Goal: Task Accomplishment & Management: Use online tool/utility

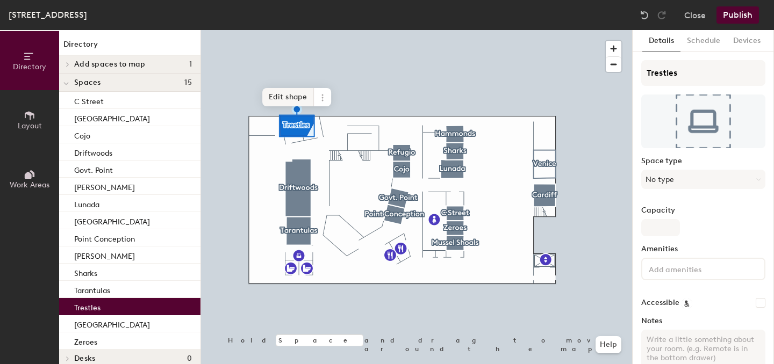
click at [295, 92] on span "Edit shape" at bounding box center [288, 97] width 52 height 18
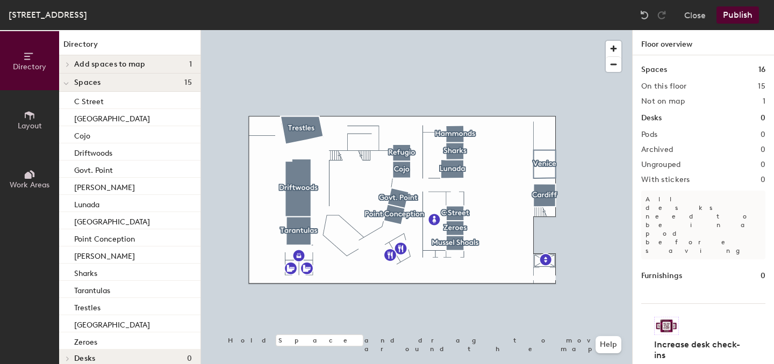
click at [251, 30] on div at bounding box center [416, 30] width 431 height 0
click at [289, 30] on div at bounding box center [416, 30] width 431 height 0
click at [742, 13] on button "Publish" at bounding box center [737, 14] width 42 height 17
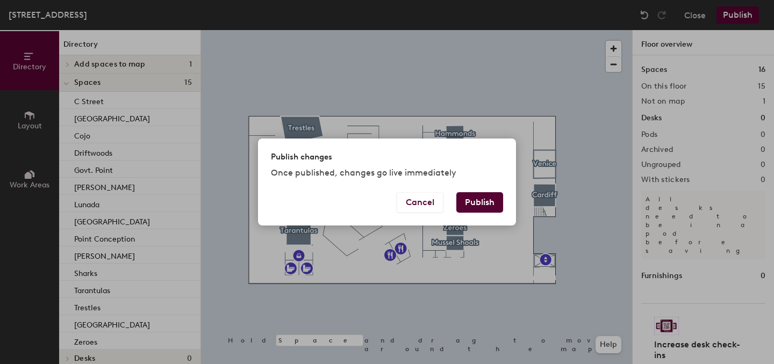
click at [465, 203] on button "Publish" at bounding box center [479, 202] width 47 height 20
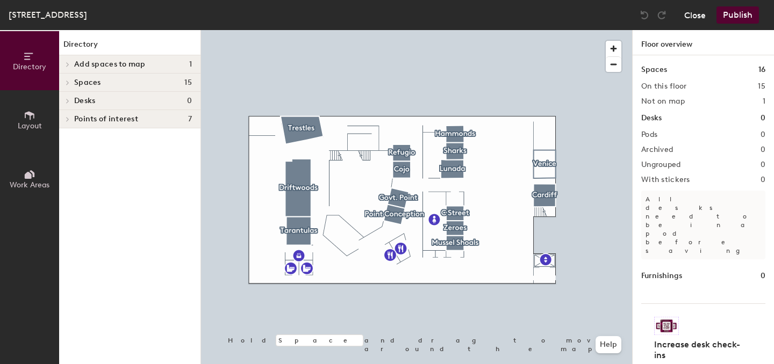
click at [701, 15] on button "Close" at bounding box center [694, 14] width 21 height 17
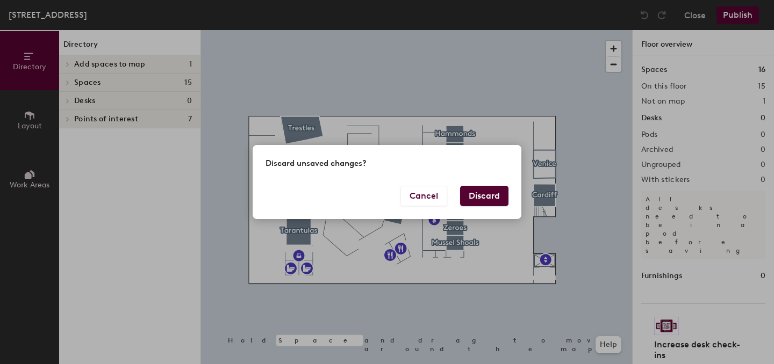
click at [490, 189] on button "Discard" at bounding box center [484, 196] width 48 height 20
